Goal: Transaction & Acquisition: Purchase product/service

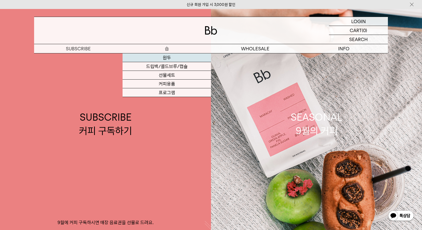
click at [167, 56] on link "원두" at bounding box center [167, 57] width 88 height 9
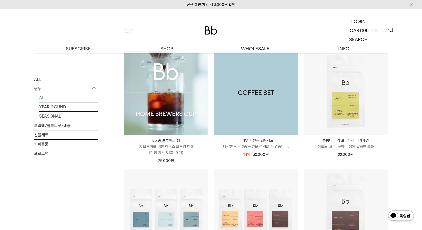
scroll to position [128, 0]
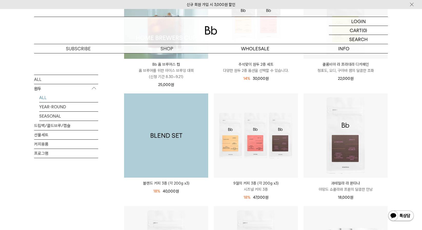
click at [186, 112] on img at bounding box center [166, 135] width 84 height 84
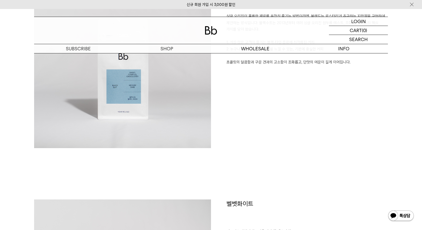
scroll to position [462, 0]
